Goal: Information Seeking & Learning: Learn about a topic

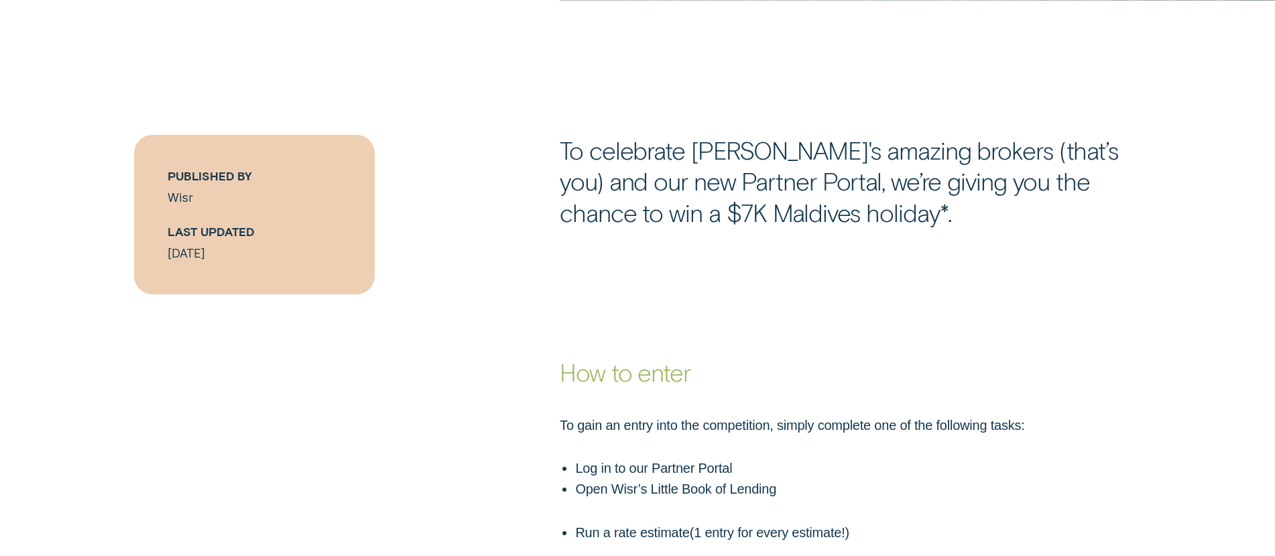
scroll to position [1023, 0]
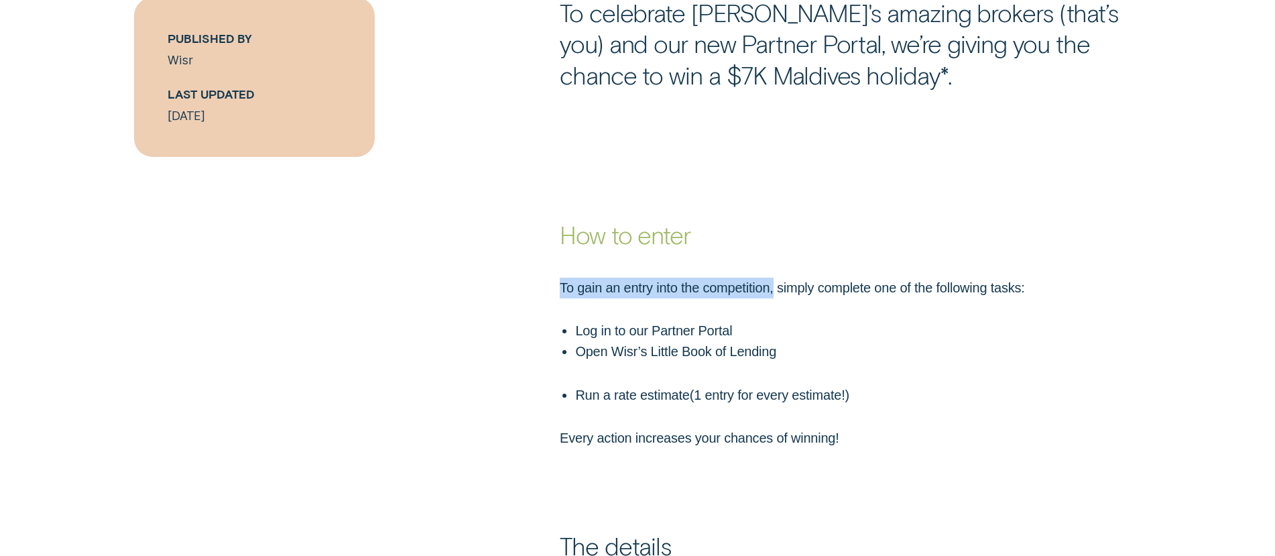
drag, startPoint x: 561, startPoint y: 280, endPoint x: 776, endPoint y: 296, distance: 215.8
click at [776, 296] on p "To gain an entry into the competition, simply complete one of the following tas…" at bounding box center [808, 288] width 496 height 21
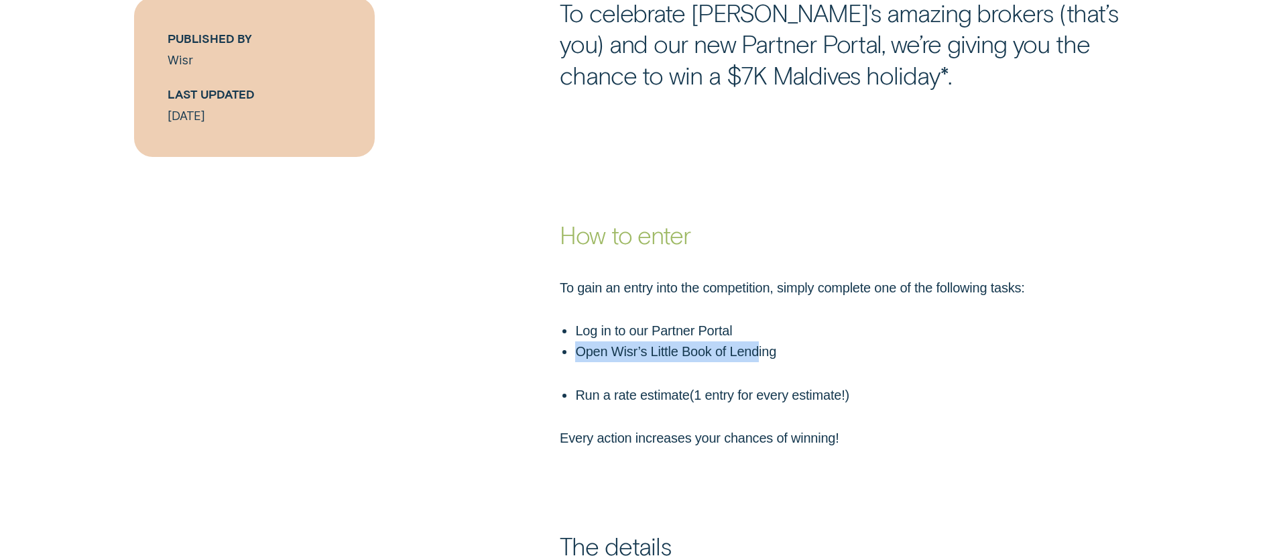
drag, startPoint x: 578, startPoint y: 345, endPoint x: 541, endPoint y: 343, distance: 36.9
click at [541, 343] on div "To gain an entry into the competition, simply complete one of the following tas…" at bounding box center [638, 363] width 1192 height 171
drag, startPoint x: 641, startPoint y: 352, endPoint x: 761, endPoint y: 355, distance: 120.0
click at [724, 354] on p "Open Wisr’s Little Book of Lending" at bounding box center [815, 351] width 480 height 21
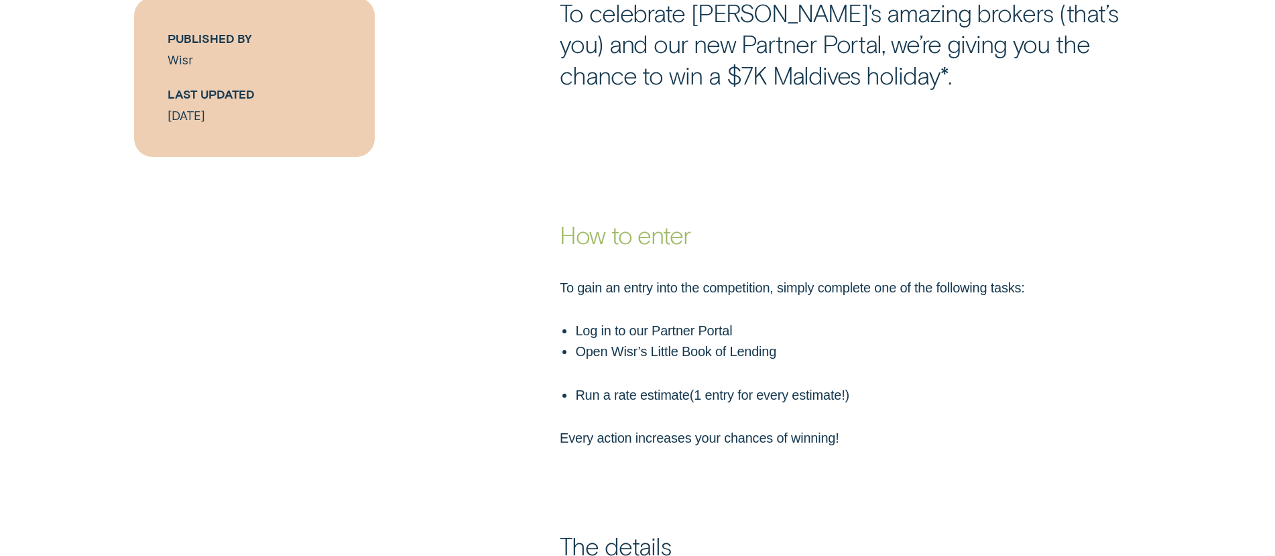
click at [782, 359] on p "Open Wisr’s Little Book of Lending" at bounding box center [815, 351] width 480 height 21
drag, startPoint x: 585, startPoint y: 394, endPoint x: 776, endPoint y: 393, distance: 191.7
click at [650, 394] on p "Run a rate estimate ( 1 entry for every estimate! )" at bounding box center [815, 395] width 480 height 21
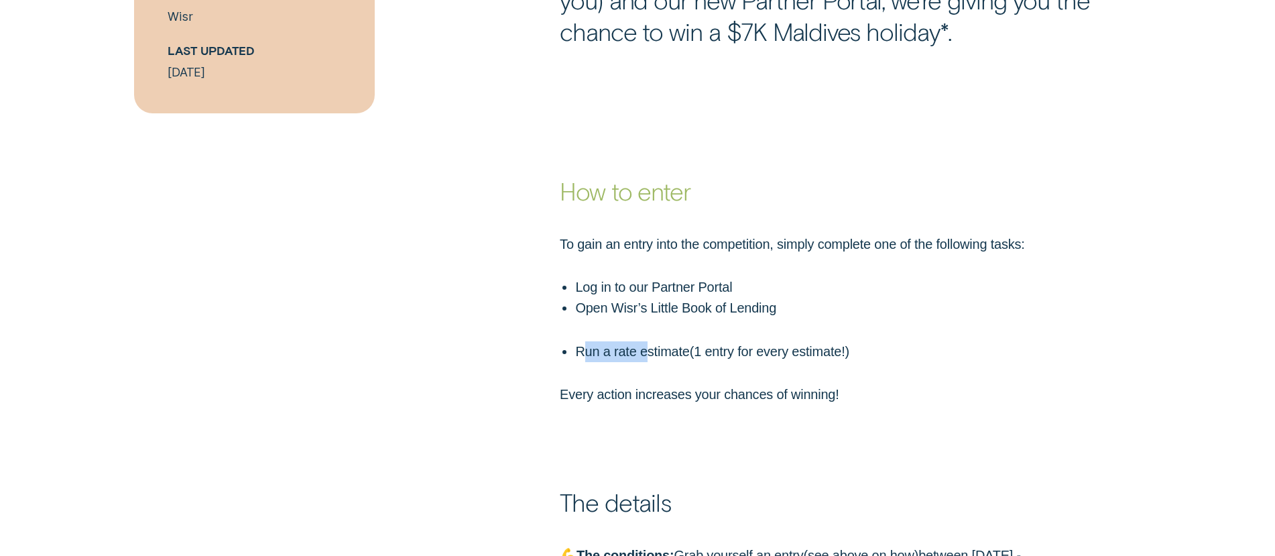
scroll to position [1303, 0]
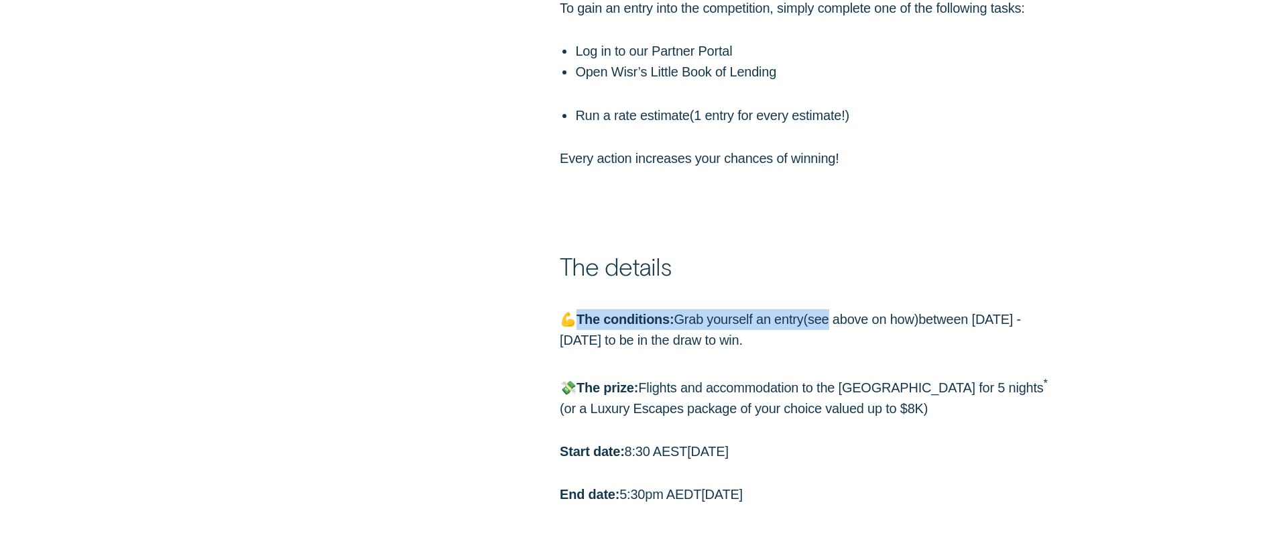
drag, startPoint x: 628, startPoint y: 306, endPoint x: 839, endPoint y: 326, distance: 212.8
click at [831, 324] on p "💪 The conditions: Grab yourself an entry ( see above on how ) between [DATE] - …" at bounding box center [808, 330] width 496 height 42
drag, startPoint x: 795, startPoint y: 337, endPoint x: 710, endPoint y: 317, distance: 87.5
click at [711, 318] on p "💪 The conditions: Grab yourself an entry ( see above on how ) between [DATE] - …" at bounding box center [808, 330] width 496 height 42
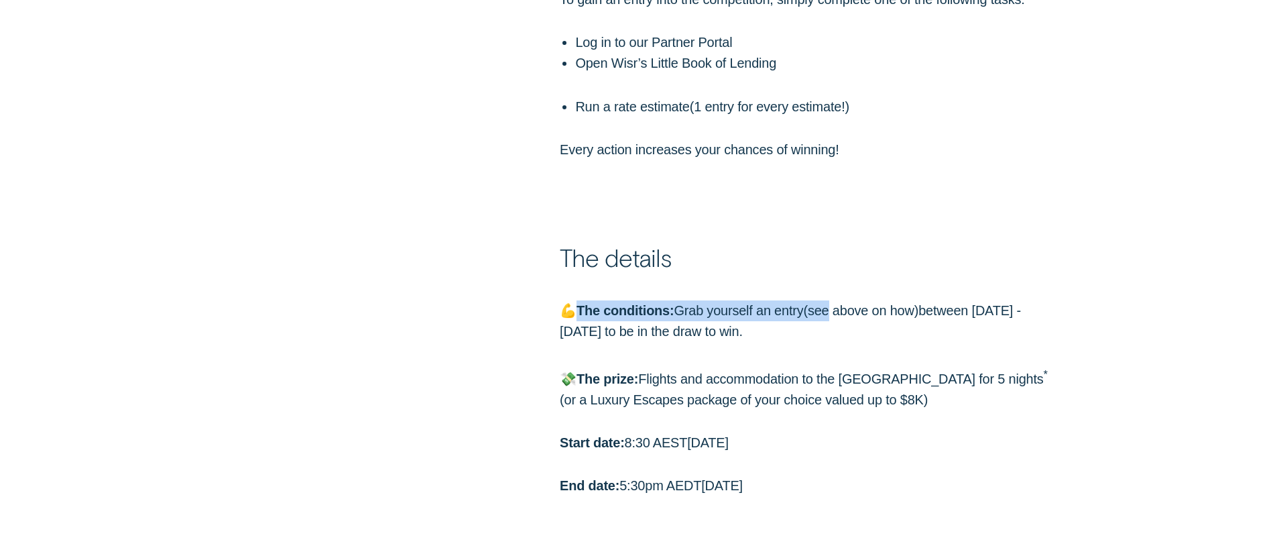
click at [535, 335] on div "💪 The conditions: Grab yourself an entry ( see above on how ) between [DATE] - …" at bounding box center [638, 398] width 1192 height 196
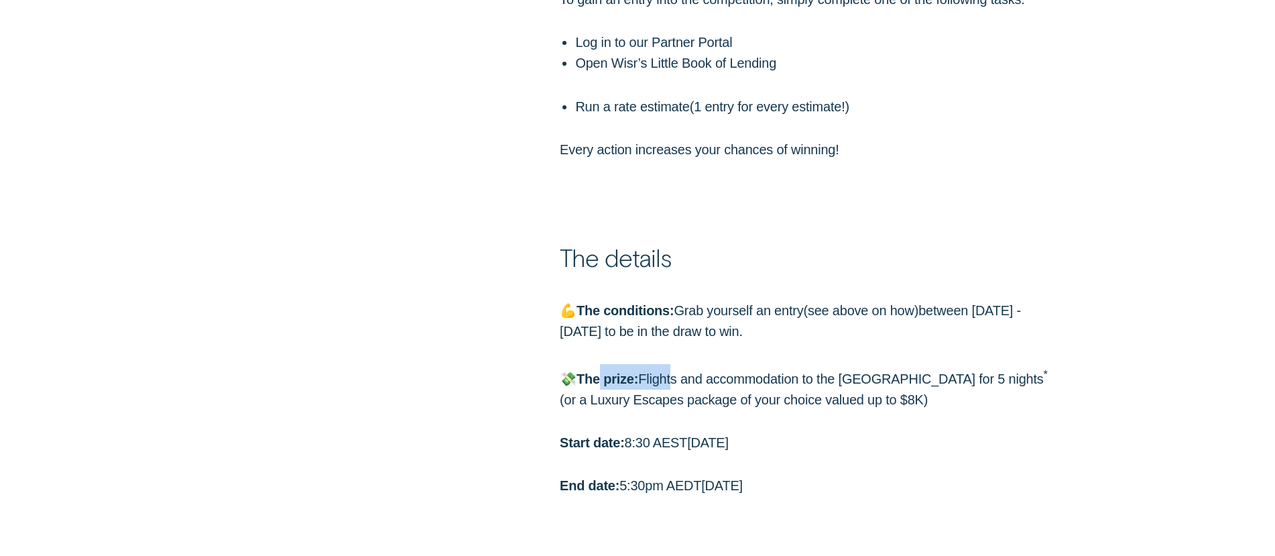
drag, startPoint x: 598, startPoint y: 371, endPoint x: 727, endPoint y: 378, distance: 128.9
click at [684, 376] on p "💸 The prize: Flights and accommodation to the [GEOGRAPHIC_DATA] for 5 nights * …" at bounding box center [808, 387] width 496 height 46
click at [654, 379] on p "💸 The prize: Flights and accommodation to the [GEOGRAPHIC_DATA] for 5 nights * …" at bounding box center [808, 387] width 496 height 46
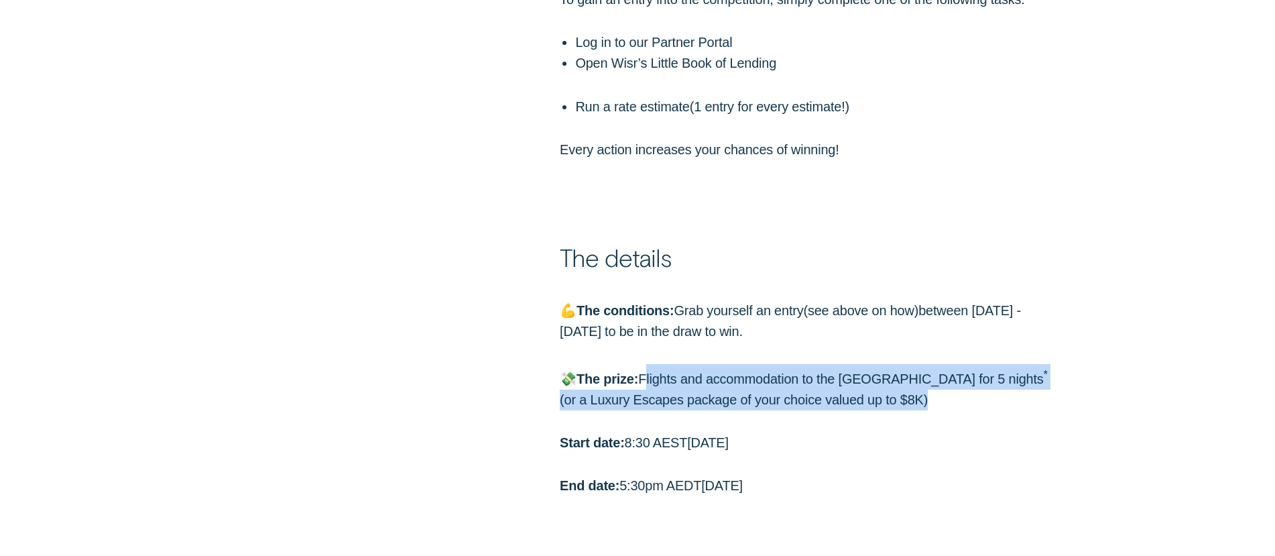
drag, startPoint x: 654, startPoint y: 379, endPoint x: 884, endPoint y: 396, distance: 229.8
click at [884, 396] on p "💸 The prize: Flights and accommodation to the [GEOGRAPHIC_DATA] for 5 nights * …" at bounding box center [808, 387] width 496 height 46
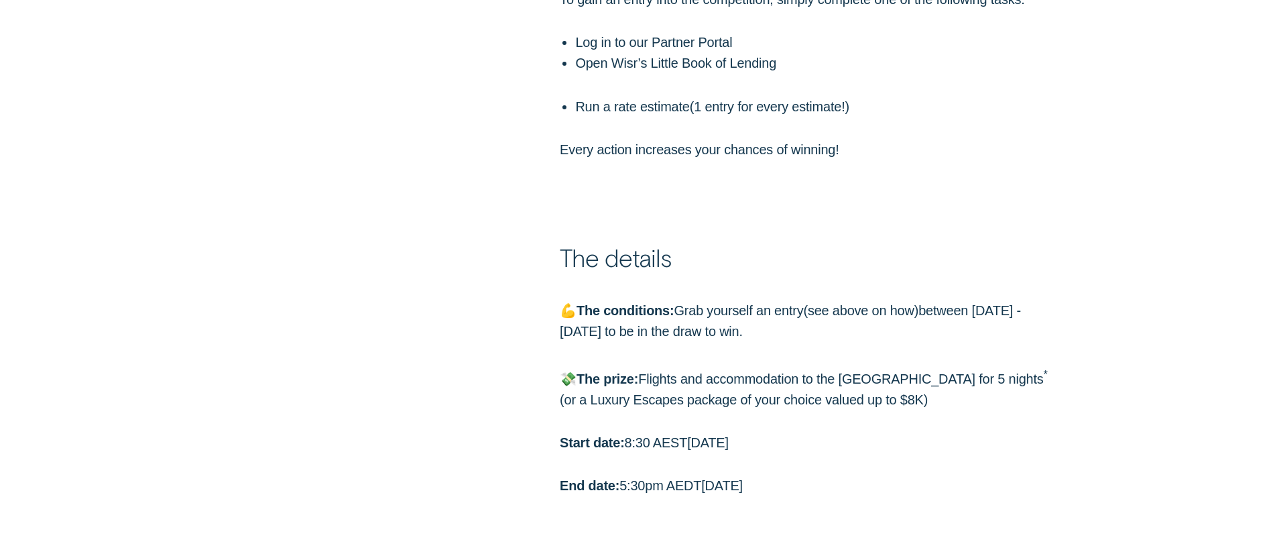
click at [897, 399] on p "💸 The prize: Flights and accommodation to the [GEOGRAPHIC_DATA] for 5 nights * …" at bounding box center [808, 387] width 496 height 46
drag, startPoint x: 882, startPoint y: 402, endPoint x: 607, endPoint y: 391, distance: 275.1
click at [848, 400] on p "💸 The prize: Flights and accommodation to the [GEOGRAPHIC_DATA] for 5 nights * …" at bounding box center [808, 387] width 496 height 46
drag, startPoint x: 554, startPoint y: 390, endPoint x: 605, endPoint y: 380, distance: 51.8
click at [554, 389] on div "💪 The conditions: Grab yourself an entry ( see above on how ) between [DATE] - …" at bounding box center [807, 398] width 511 height 196
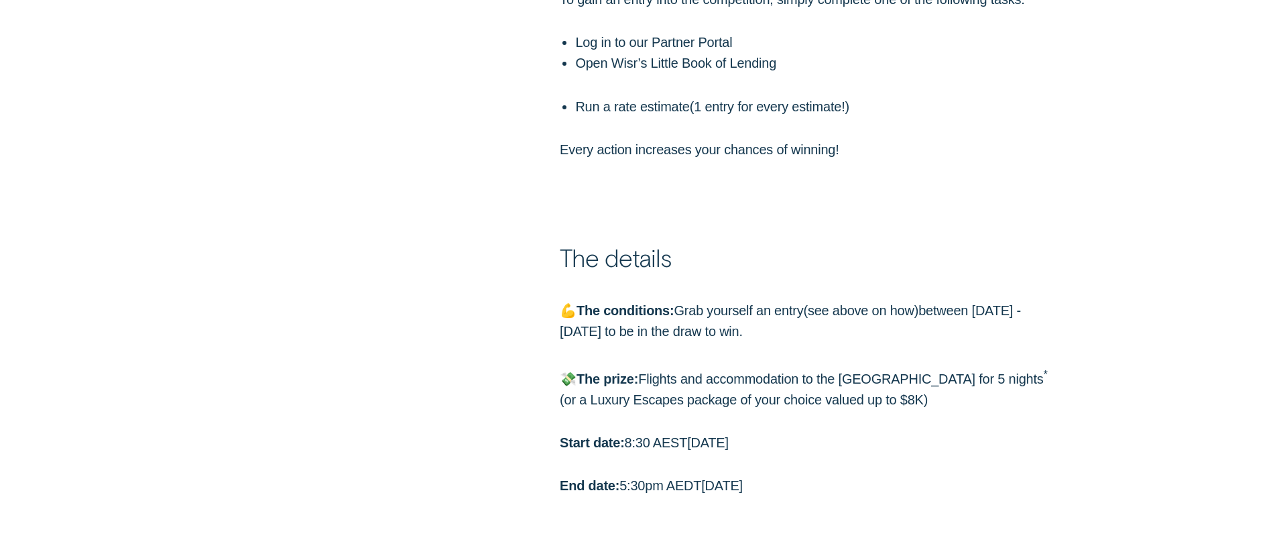
click at [647, 369] on p "💸 The prize: Flights and accommodation to the [GEOGRAPHIC_DATA] for 5 nights * …" at bounding box center [808, 387] width 496 height 46
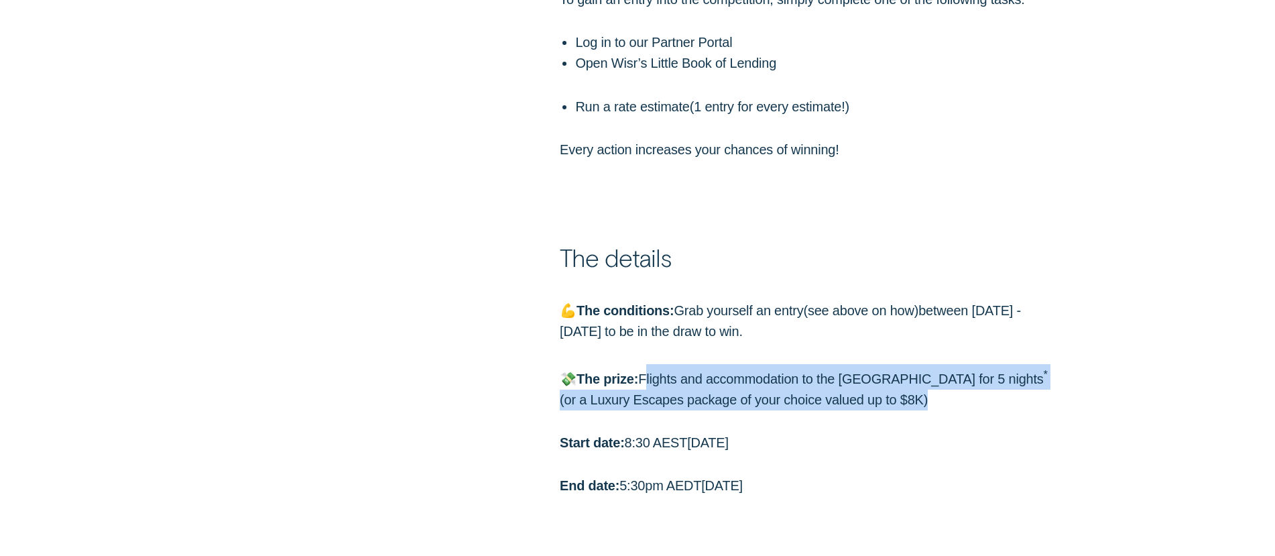
drag, startPoint x: 647, startPoint y: 369, endPoint x: 920, endPoint y: 396, distance: 274.8
click at [921, 396] on p "💸 The prize: Flights and accommodation to the [GEOGRAPHIC_DATA] for 5 nights * …" at bounding box center [808, 387] width 496 height 46
click at [896, 399] on p "💸 The prize: Flights and accommodation to the [GEOGRAPHIC_DATA] for 5 nights * …" at bounding box center [808, 387] width 496 height 46
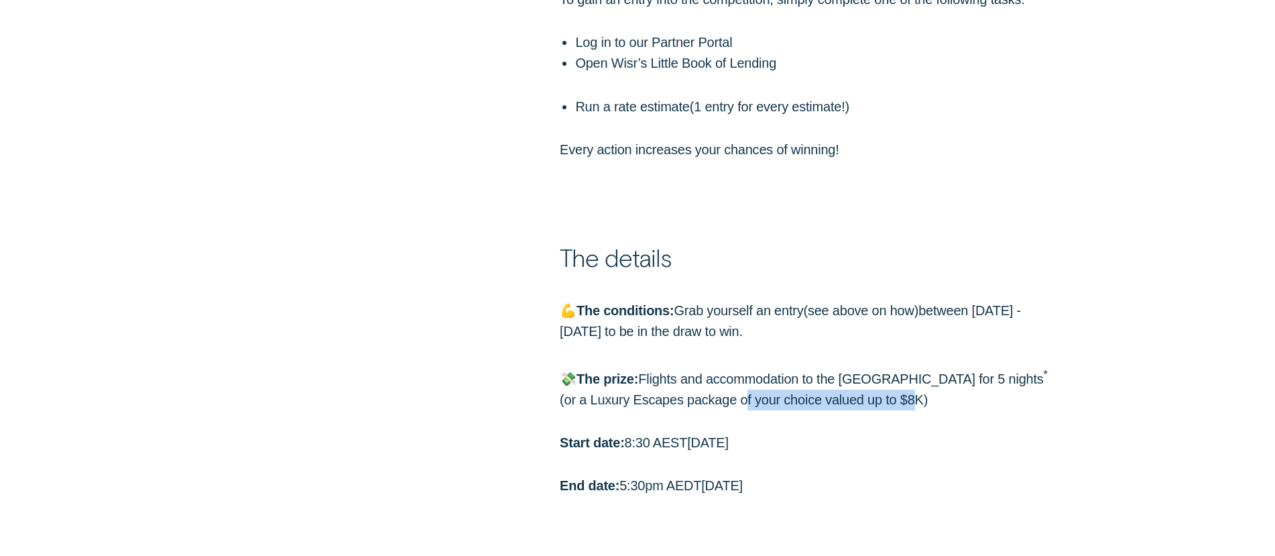
drag, startPoint x: 722, startPoint y: 398, endPoint x: 580, endPoint y: 388, distance: 142.4
click at [663, 395] on p "💸 The prize: Flights and accommodation to the [GEOGRAPHIC_DATA] for 5 nights * …" at bounding box center [808, 387] width 496 height 46
click at [581, 387] on p "💸 The prize: Flights and accommodation to the [GEOGRAPHIC_DATA] for 5 nights * …" at bounding box center [808, 387] width 496 height 46
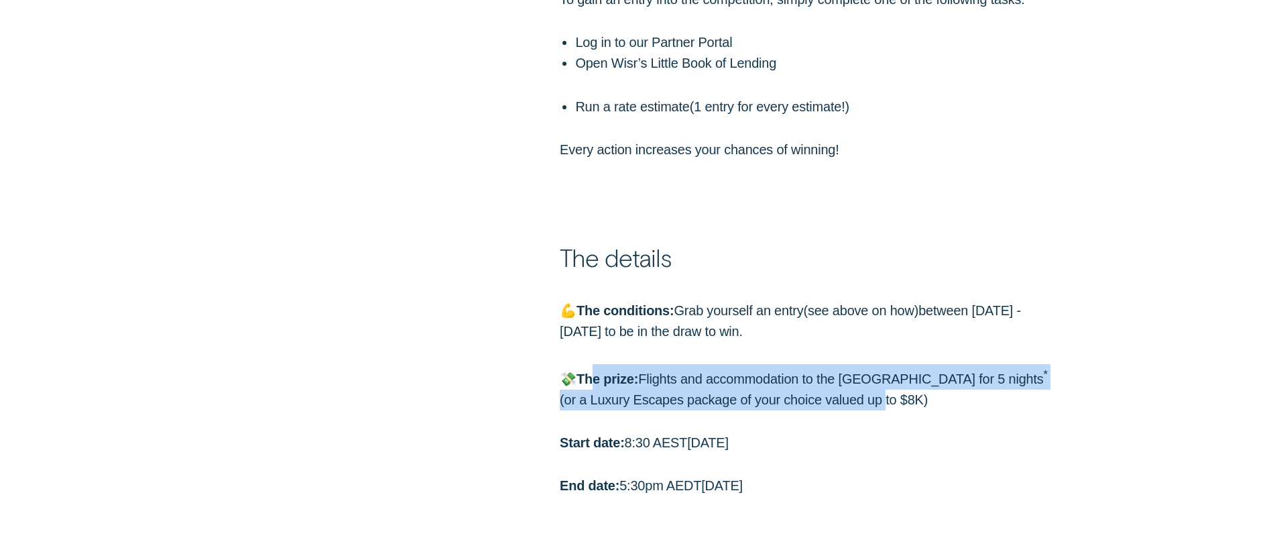
drag, startPoint x: 591, startPoint y: 376, endPoint x: 826, endPoint y: 408, distance: 236.7
click at [817, 403] on p "💸 The prize: Flights and accommodation to the [GEOGRAPHIC_DATA] for 5 nights * …" at bounding box center [808, 387] width 496 height 46
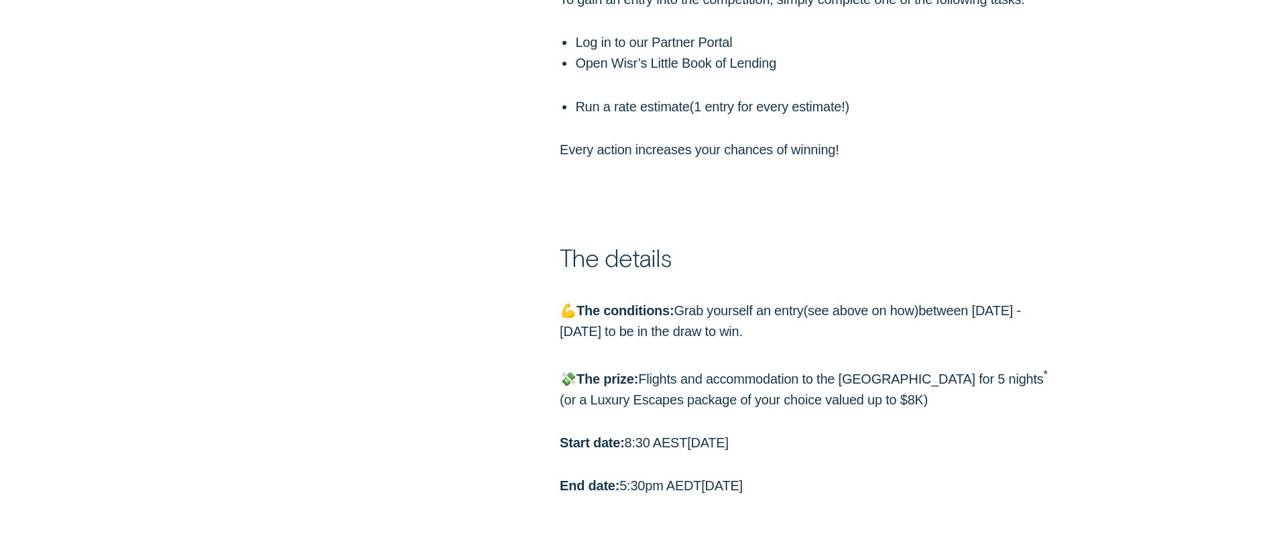
click at [847, 418] on div "💪 The conditions: Grab yourself an entry ( see above on how ) between [DATE] - …" at bounding box center [807, 398] width 511 height 196
drag, startPoint x: 826, startPoint y: 436, endPoint x: 629, endPoint y: 435, distance: 197.1
click at [633, 435] on p "Start date: 8:30 AEST[DATE]" at bounding box center [808, 442] width 496 height 21
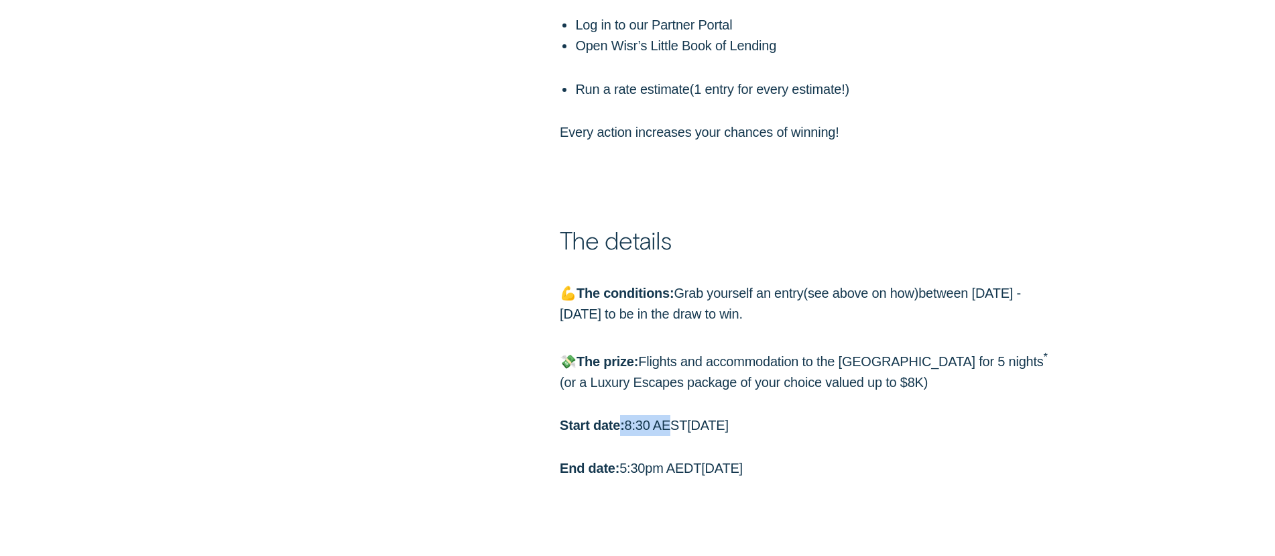
drag, startPoint x: 615, startPoint y: 426, endPoint x: 782, endPoint y: 422, distance: 167.0
click at [708, 423] on p "Start date: 8:30 AEST[DATE]" at bounding box center [808, 425] width 496 height 21
click at [819, 422] on p "Start date: 8:30 AEST[DATE]" at bounding box center [808, 425] width 496 height 21
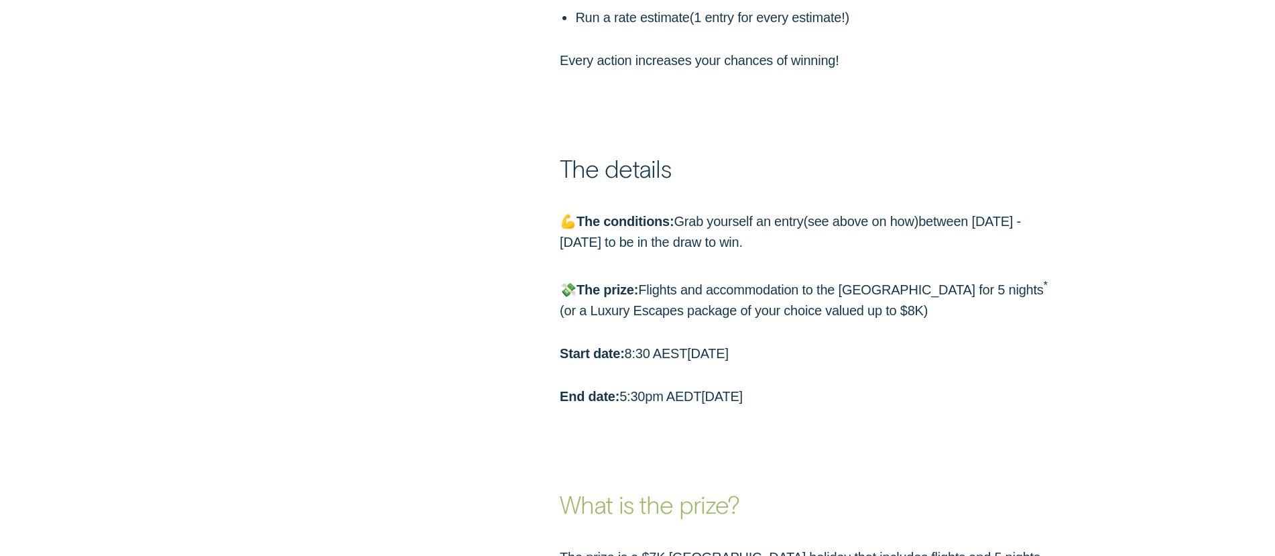
scroll to position [1564, 0]
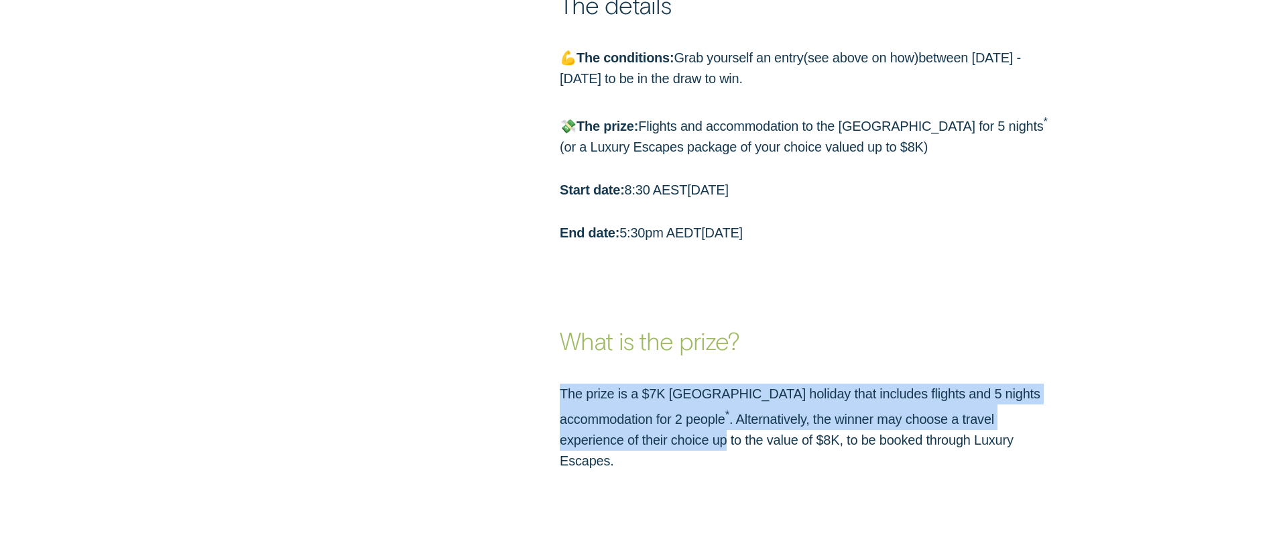
drag, startPoint x: 541, startPoint y: 381, endPoint x: 731, endPoint y: 433, distance: 196.6
click at [731, 433] on div "The prize is a $7K [GEOGRAPHIC_DATA] holiday that includes flights and 5 nights…" at bounding box center [637, 414] width 1275 height 115
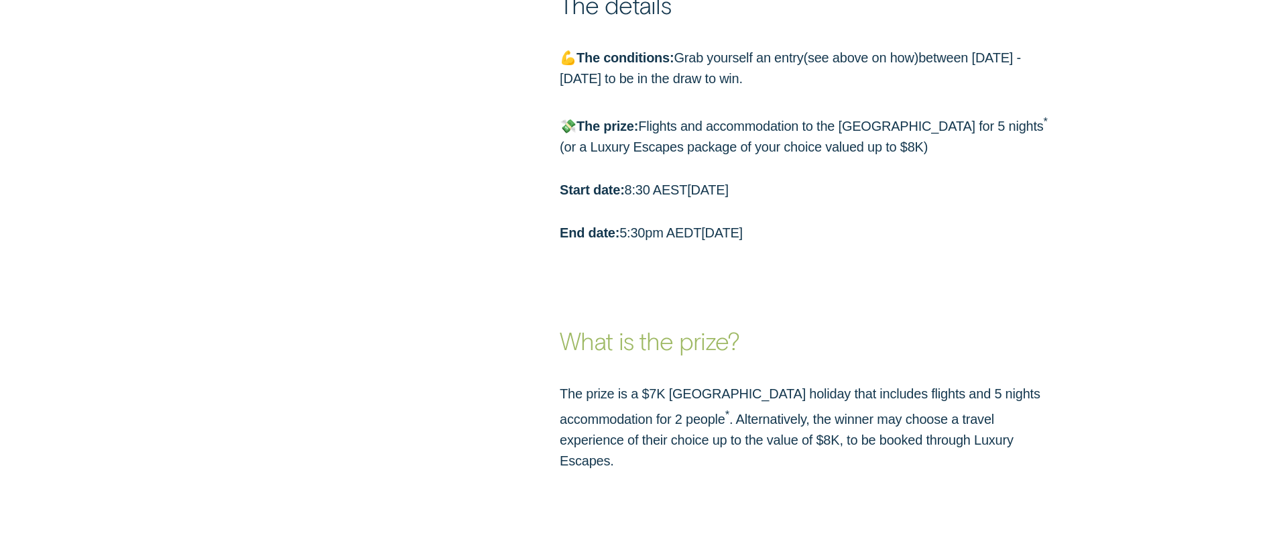
click at [729, 440] on p "The prize is a $7K [GEOGRAPHIC_DATA] holiday that includes flights and 5 nights…" at bounding box center [808, 427] width 496 height 88
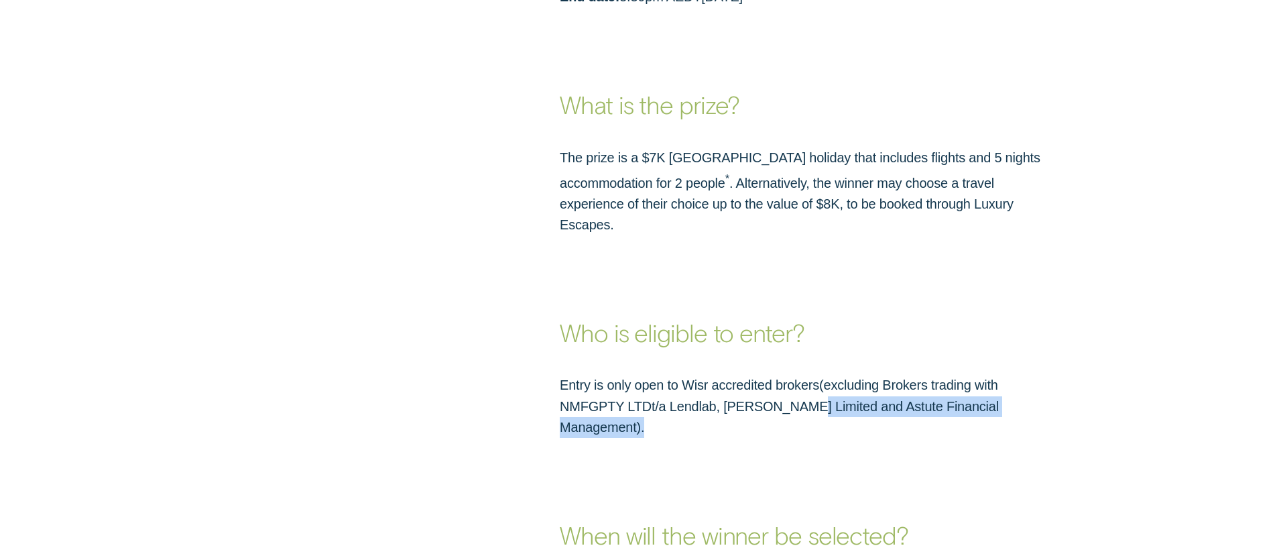
drag, startPoint x: 1024, startPoint y: 428, endPoint x: 858, endPoint y: 422, distance: 165.7
click at [993, 438] on h3 "When will the winner be selected?" at bounding box center [808, 494] width 496 height 113
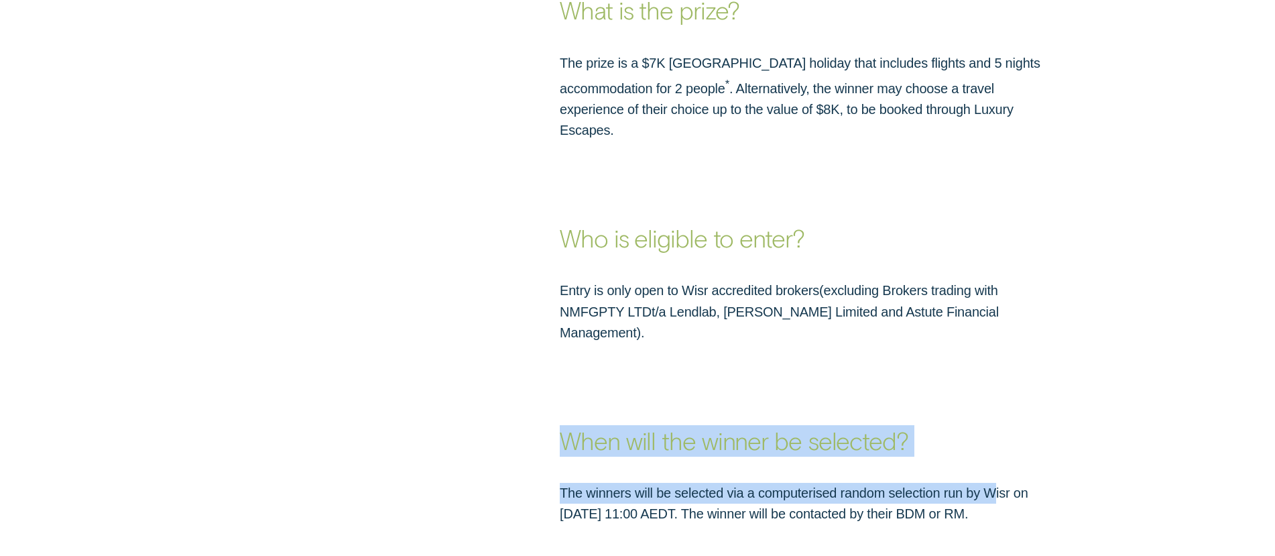
drag, startPoint x: 497, startPoint y: 414, endPoint x: 1089, endPoint y: 476, distance: 595.2
click at [1023, 472] on div "When will the winner be selected? The winners will be selected via a computeris…" at bounding box center [637, 434] width 1275 height 182
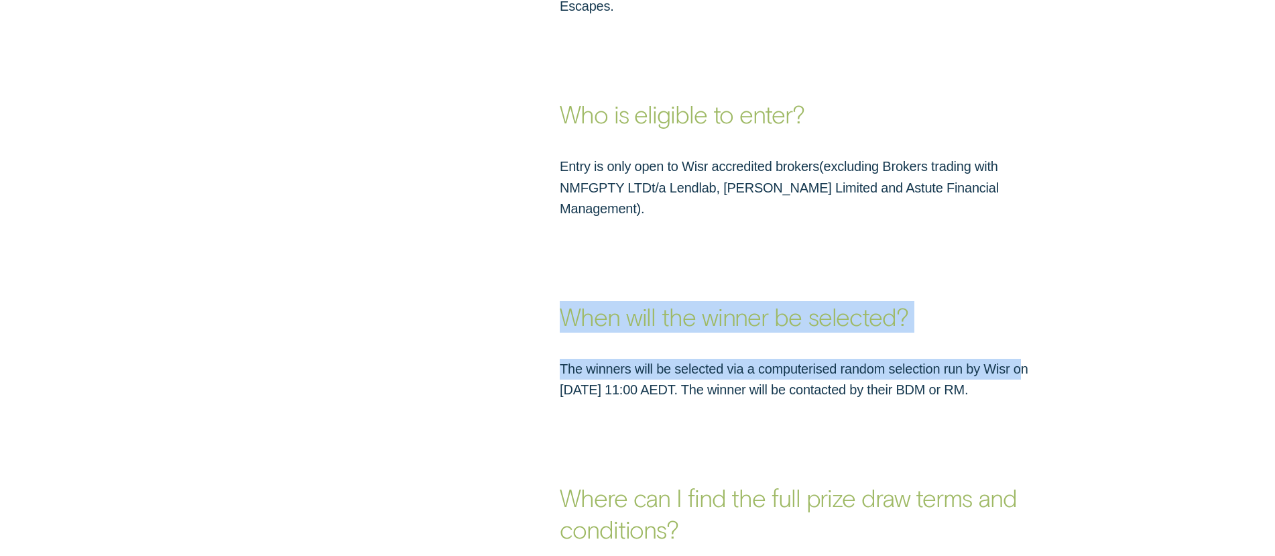
scroll to position [2157, 0]
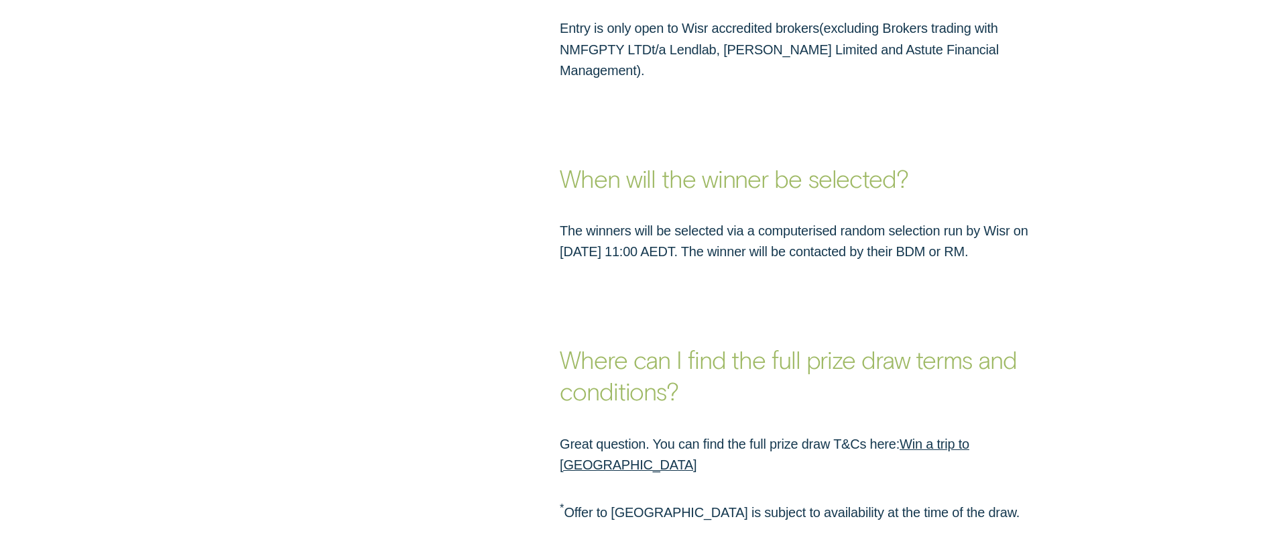
drag, startPoint x: 604, startPoint y: 242, endPoint x: 1199, endPoint y: 251, distance: 595.4
click at [1159, 262] on div "Where can I find the full prize draw terms and conditions?" at bounding box center [638, 334] width 1192 height 144
drag, startPoint x: 1053, startPoint y: 255, endPoint x: 963, endPoint y: 237, distance: 90.9
click at [1042, 262] on div "Where can I find the full prize draw terms and conditions?" at bounding box center [807, 334] width 511 height 144
drag, startPoint x: 963, startPoint y: 237, endPoint x: 493, endPoint y: 133, distance: 482.1
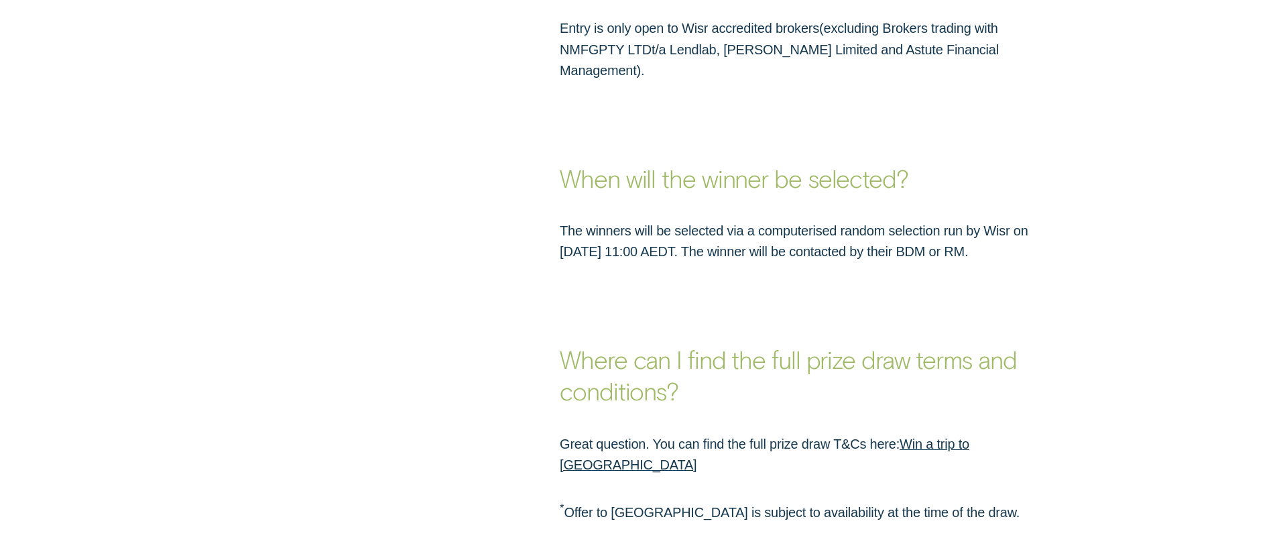
click at [428, 121] on div "When will the winner be selected? The winners will be selected via a computeris…" at bounding box center [637, 172] width 1275 height 182
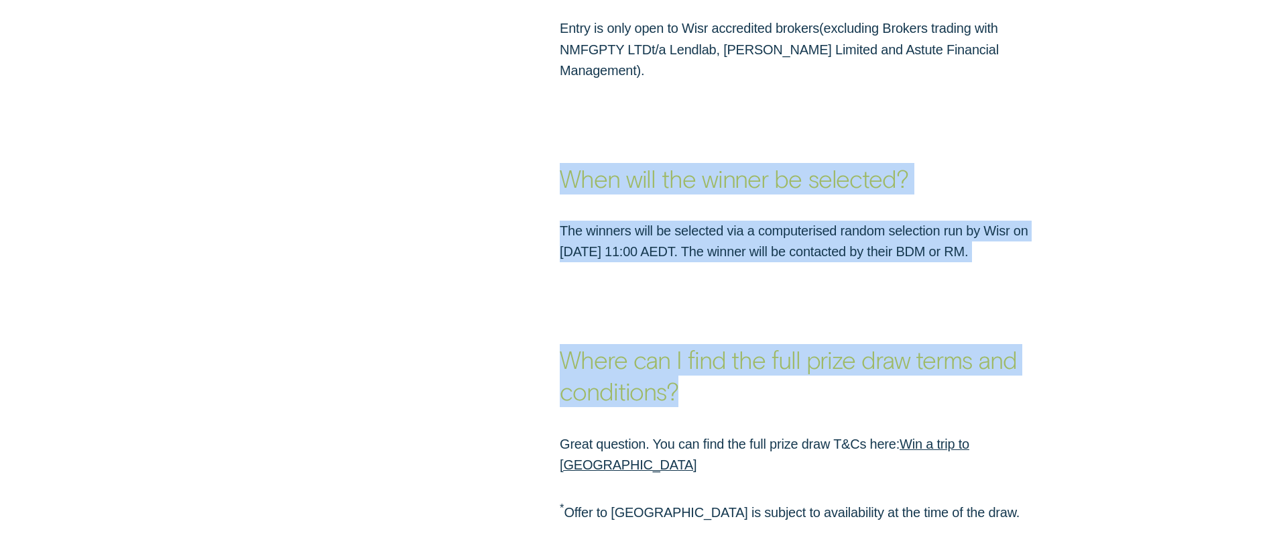
drag, startPoint x: 544, startPoint y: 153, endPoint x: 1052, endPoint y: 288, distance: 525.7
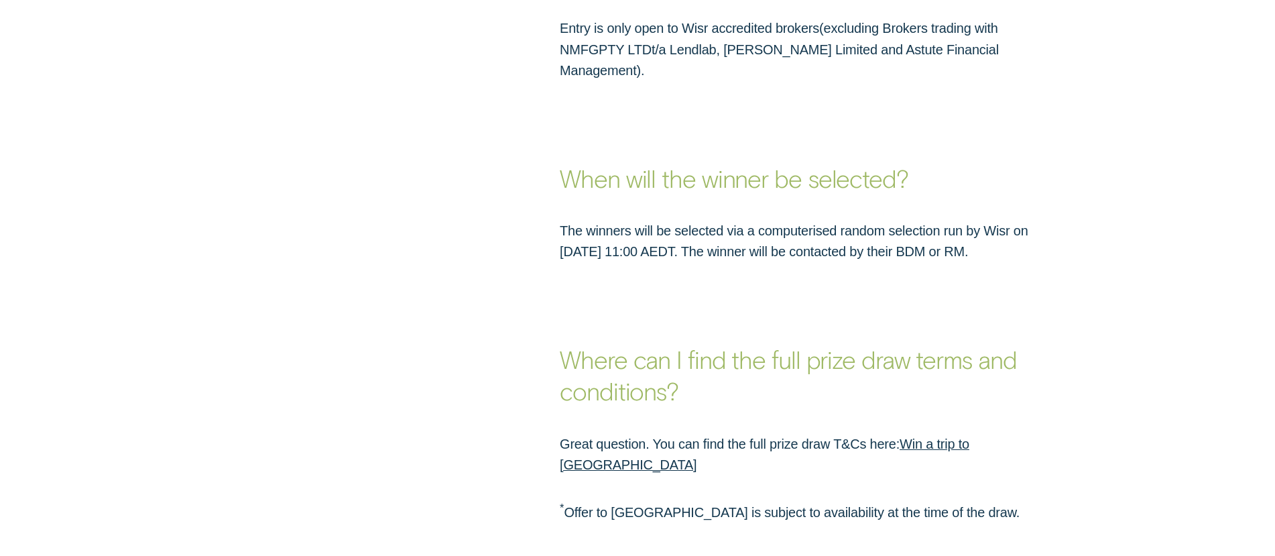
click at [1058, 262] on div "Where can I find the full prize draw terms and conditions?" at bounding box center [807, 334] width 511 height 144
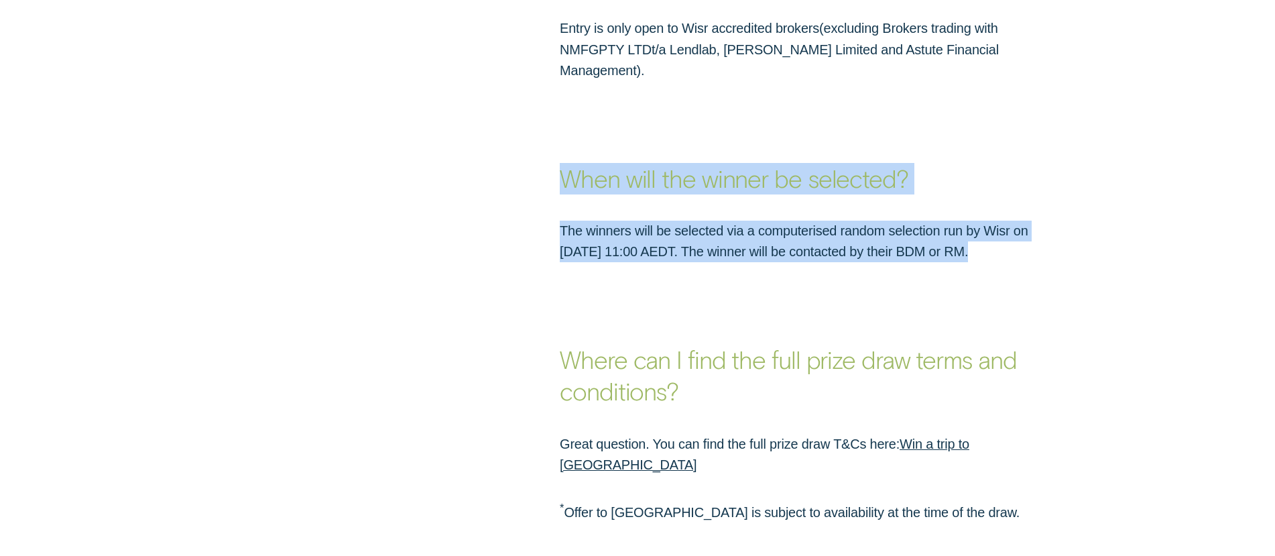
drag, startPoint x: 935, startPoint y: 241, endPoint x: 424, endPoint y: 147, distance: 520.2
drag, startPoint x: 453, startPoint y: 152, endPoint x: 1102, endPoint y: 267, distance: 659.8
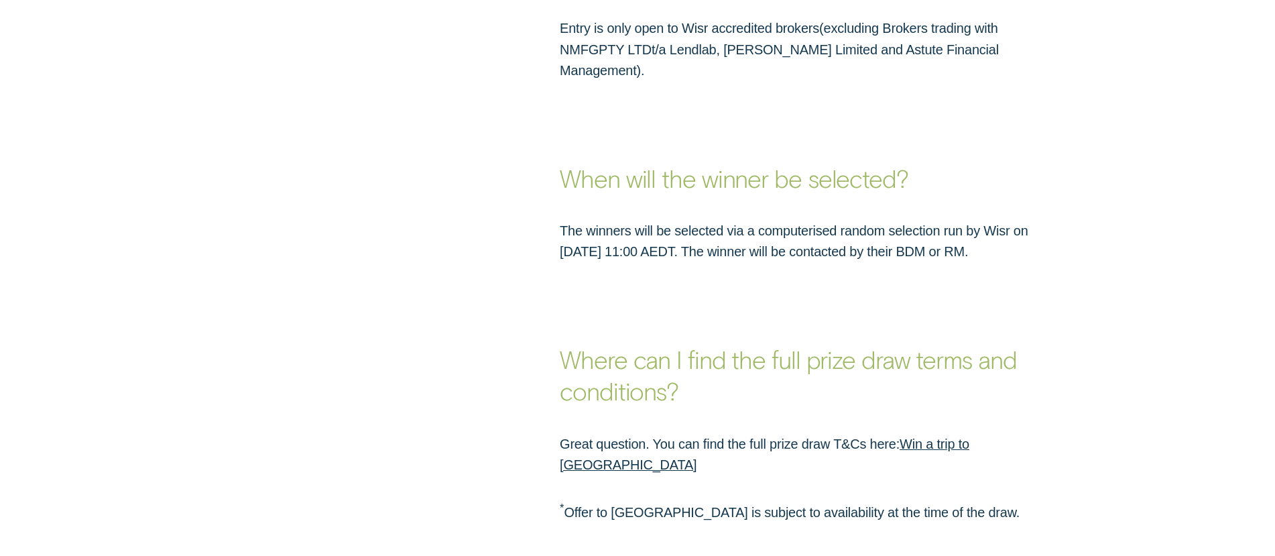
drag, startPoint x: 1117, startPoint y: 261, endPoint x: 782, endPoint y: 224, distance: 337.3
click at [1099, 262] on div "Where can I find the full prize draw terms and conditions?" at bounding box center [638, 334] width 1192 height 144
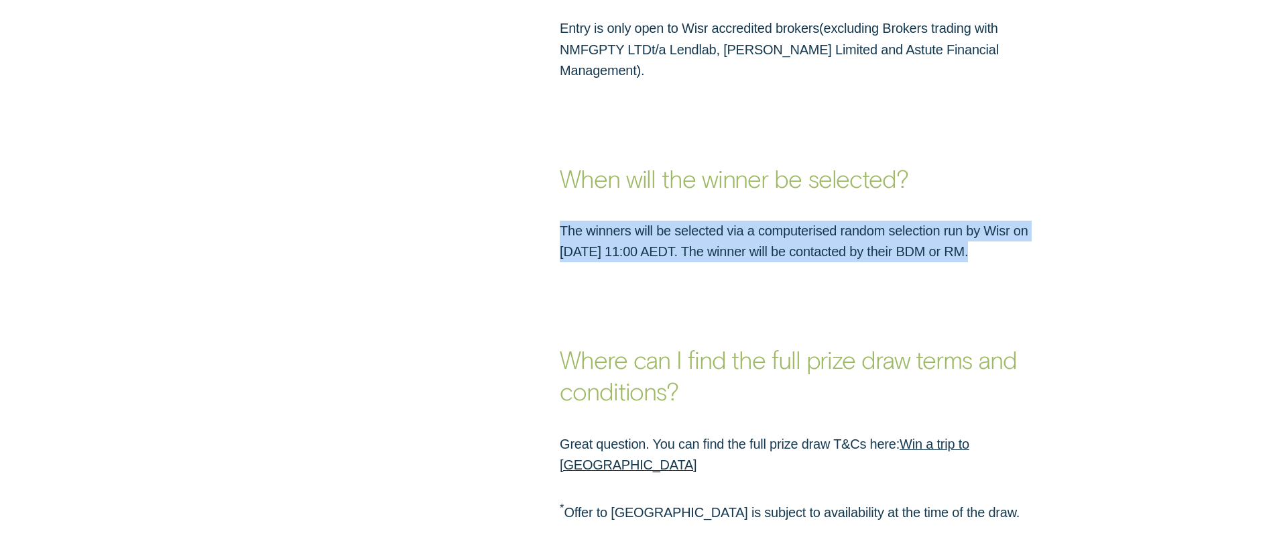
drag, startPoint x: 782, startPoint y: 224, endPoint x: 493, endPoint y: 183, distance: 291.8
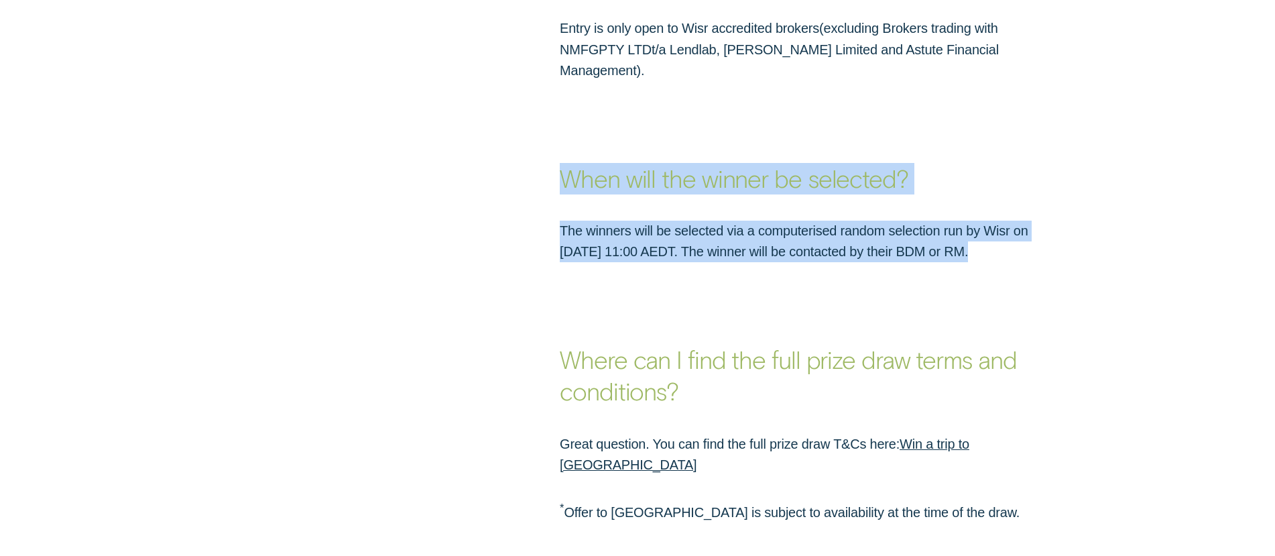
drag, startPoint x: 610, startPoint y: 190, endPoint x: 923, endPoint y: 281, distance: 325.9
drag, startPoint x: 1004, startPoint y: 276, endPoint x: 324, endPoint y: 141, distance: 692.5
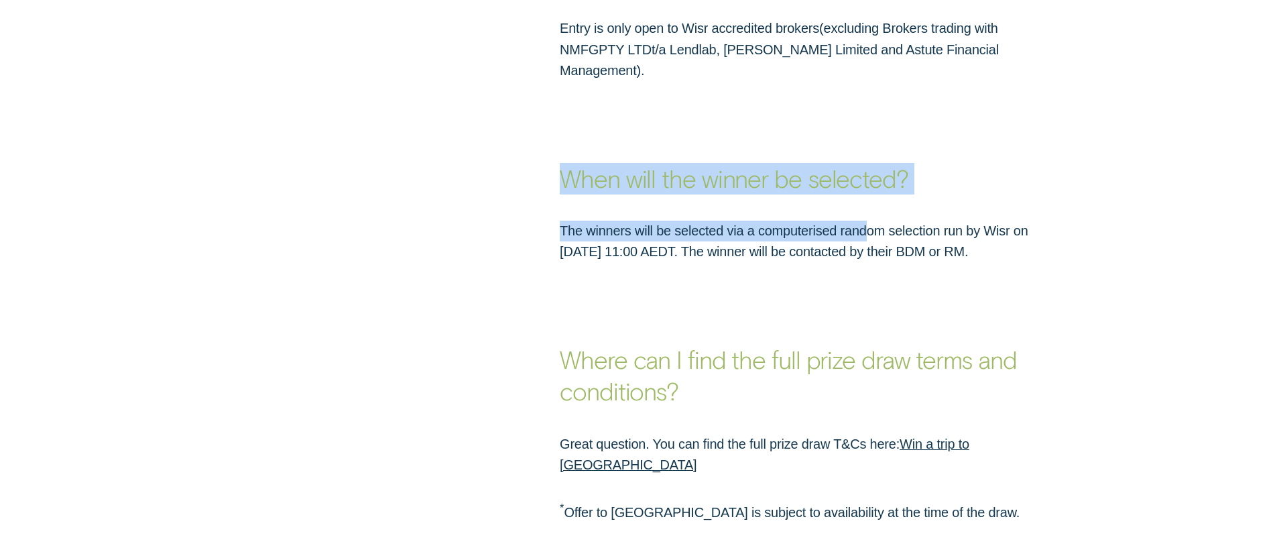
drag, startPoint x: 466, startPoint y: 158, endPoint x: 943, endPoint y: 215, distance: 480.7
click at [943, 215] on div "When will the winner be selected? The winners will be selected via a computeris…" at bounding box center [637, 172] width 1275 height 182
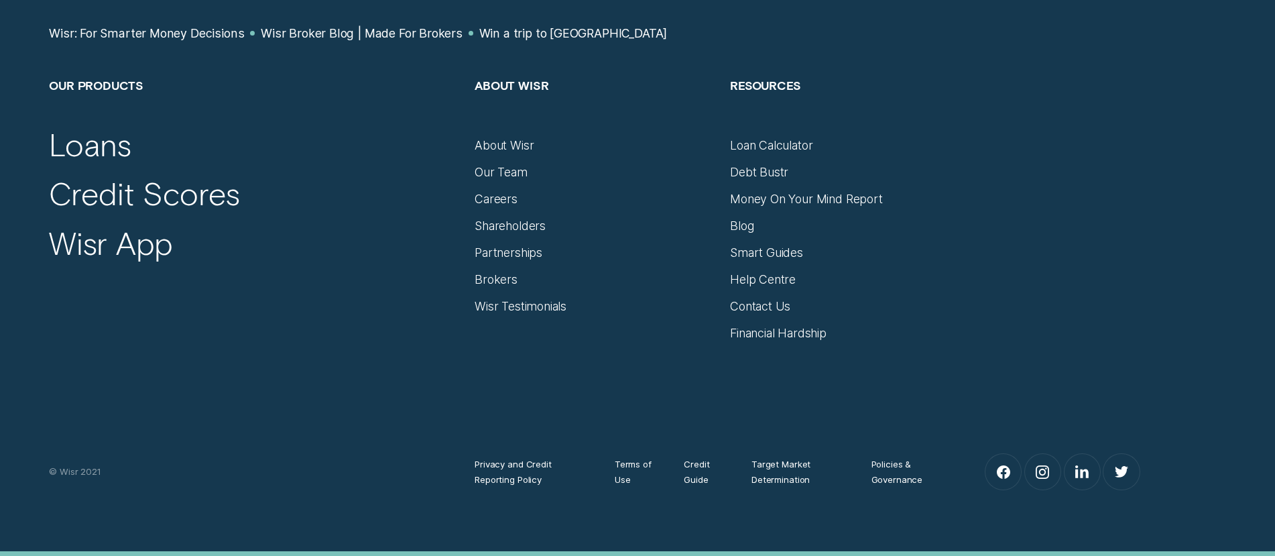
scroll to position [5040, 0]
